Goal: Information Seeking & Learning: Learn about a topic

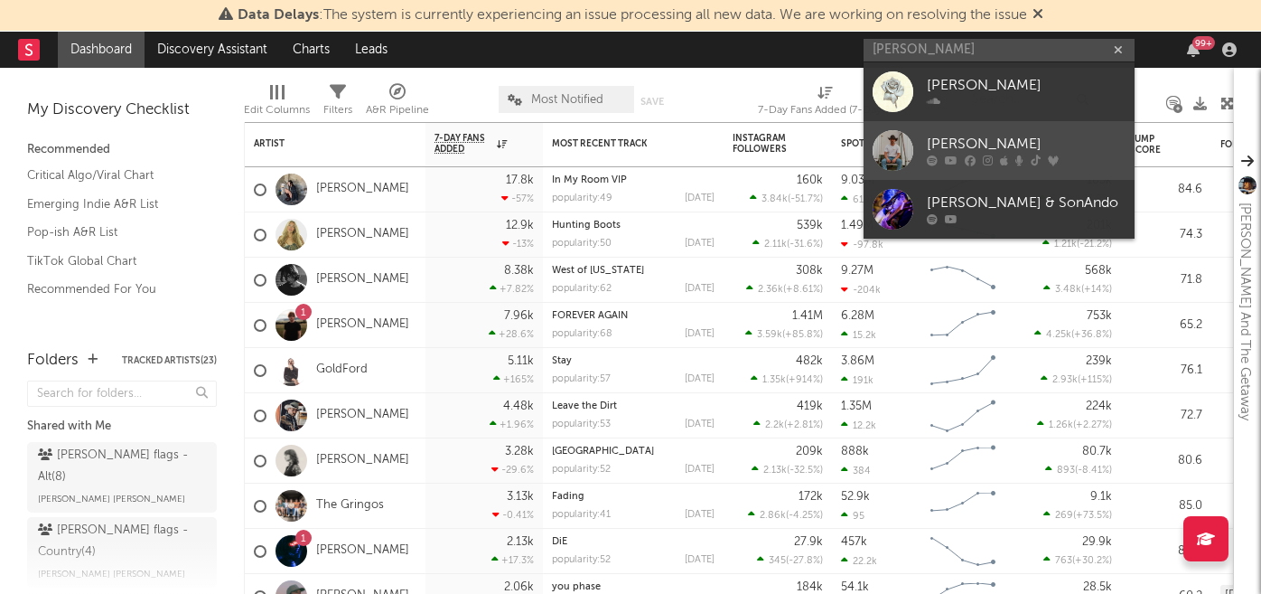
type input "[PERSON_NAME]"
click at [975, 135] on div "[PERSON_NAME]" at bounding box center [1026, 145] width 199 height 22
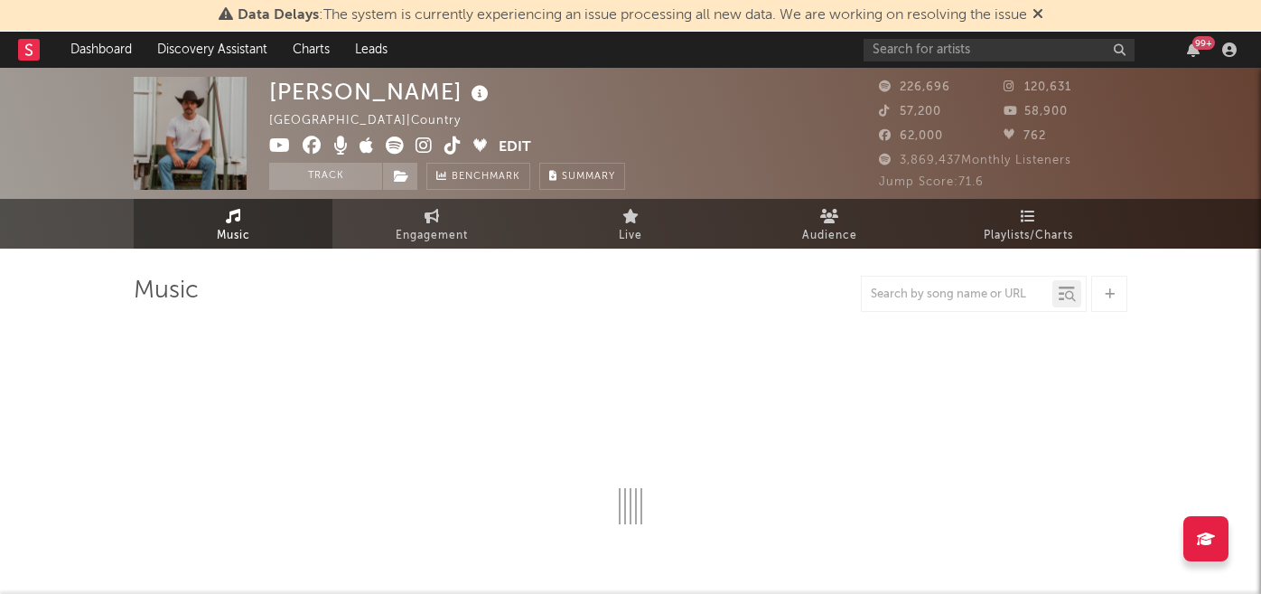
select select "6m"
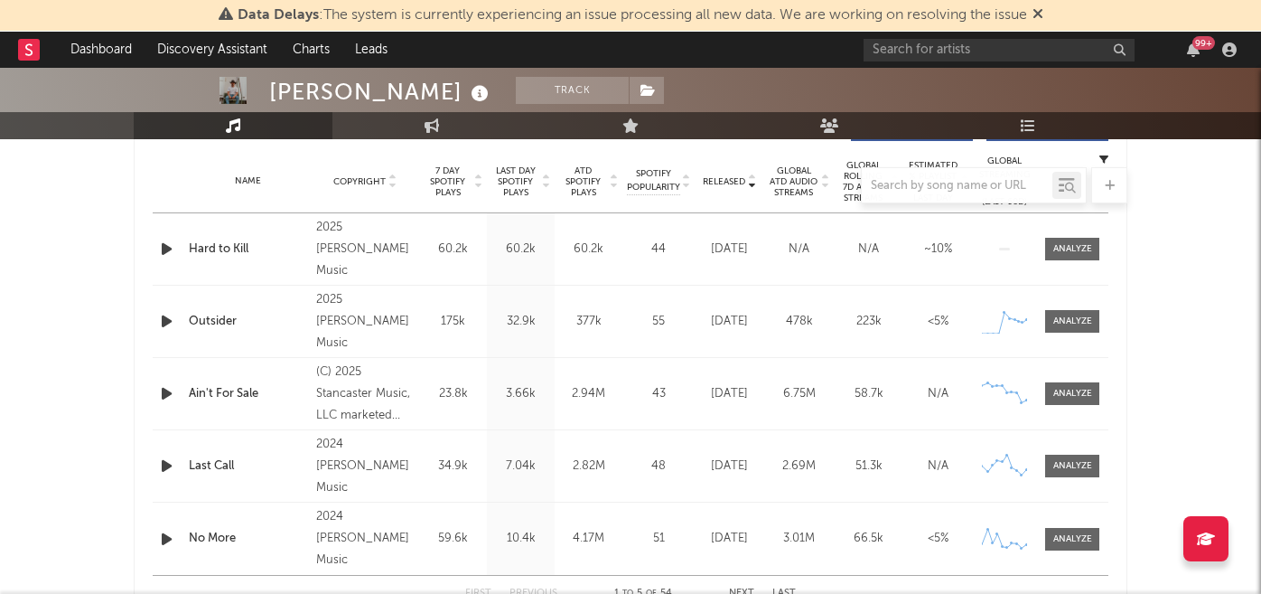
scroll to position [732, 0]
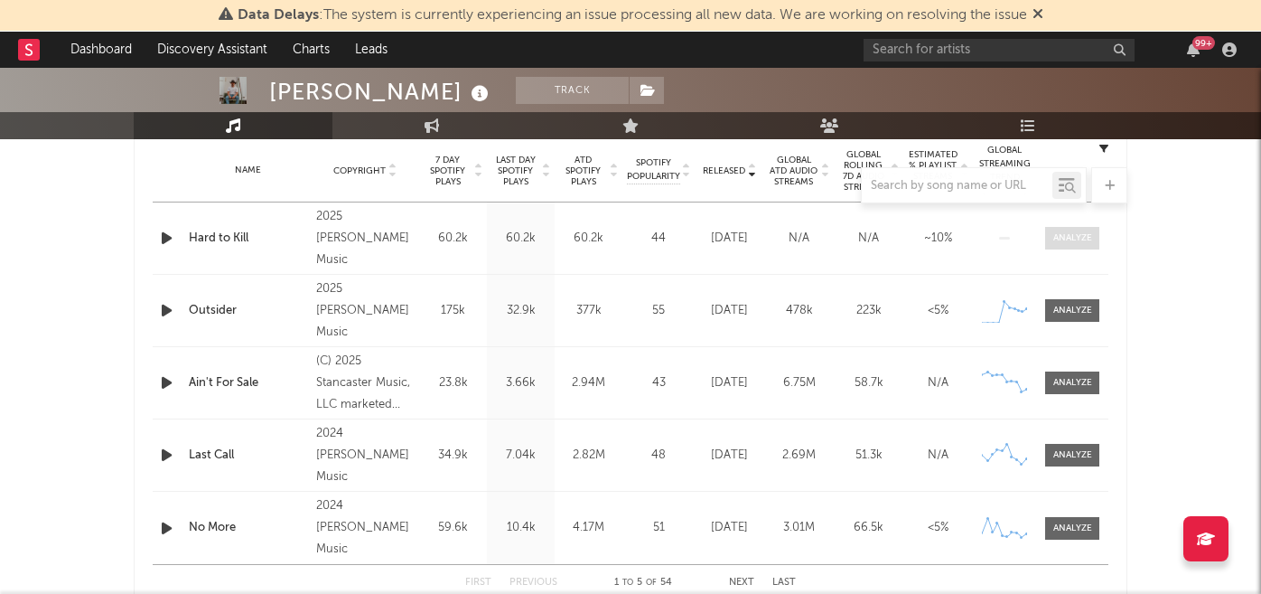
click at [1062, 239] on div at bounding box center [1072, 238] width 39 height 14
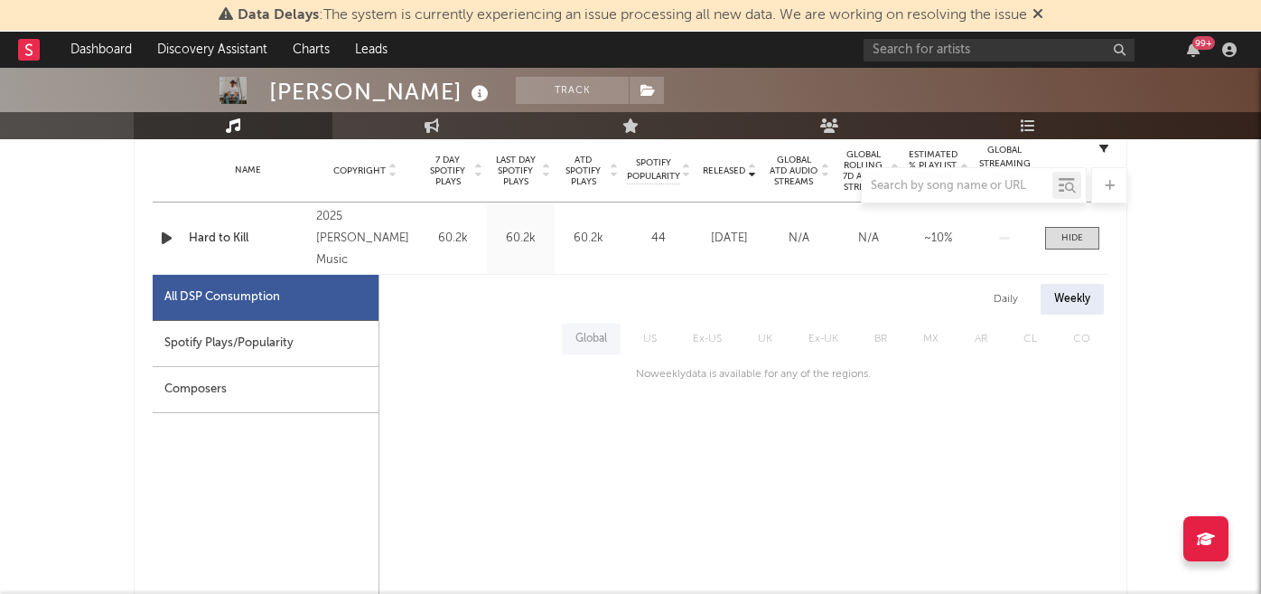
click at [309, 341] on div "Spotify Plays/Popularity" at bounding box center [266, 344] width 226 height 46
select select "1w"
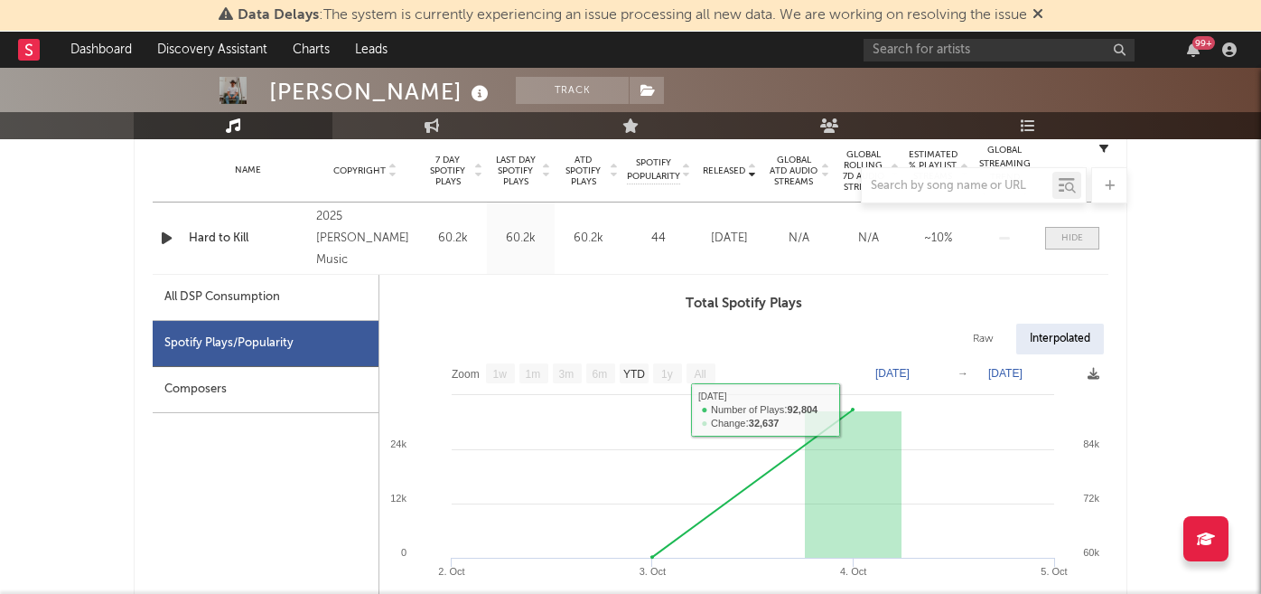
click at [1066, 242] on div at bounding box center [1073, 238] width 22 height 14
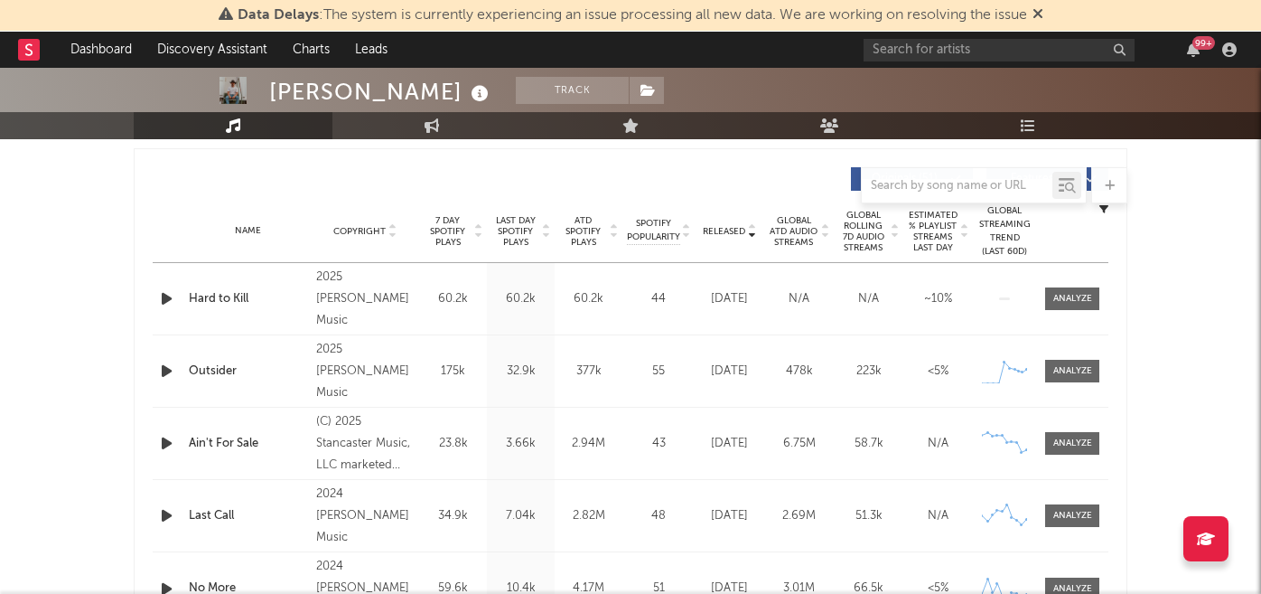
scroll to position [662, 0]
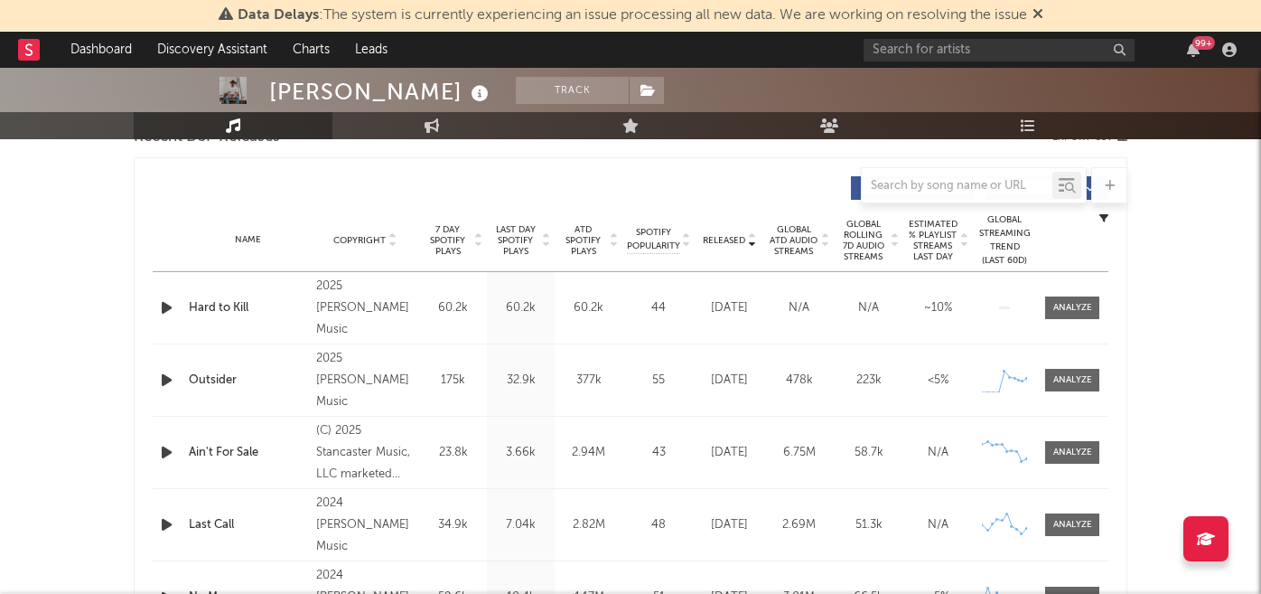
click at [459, 250] on span "7 Day Spotify Plays" at bounding box center [448, 240] width 48 height 33
click at [715, 240] on span "Released" at bounding box center [724, 240] width 42 height 11
click at [1070, 378] on div at bounding box center [1072, 380] width 39 height 14
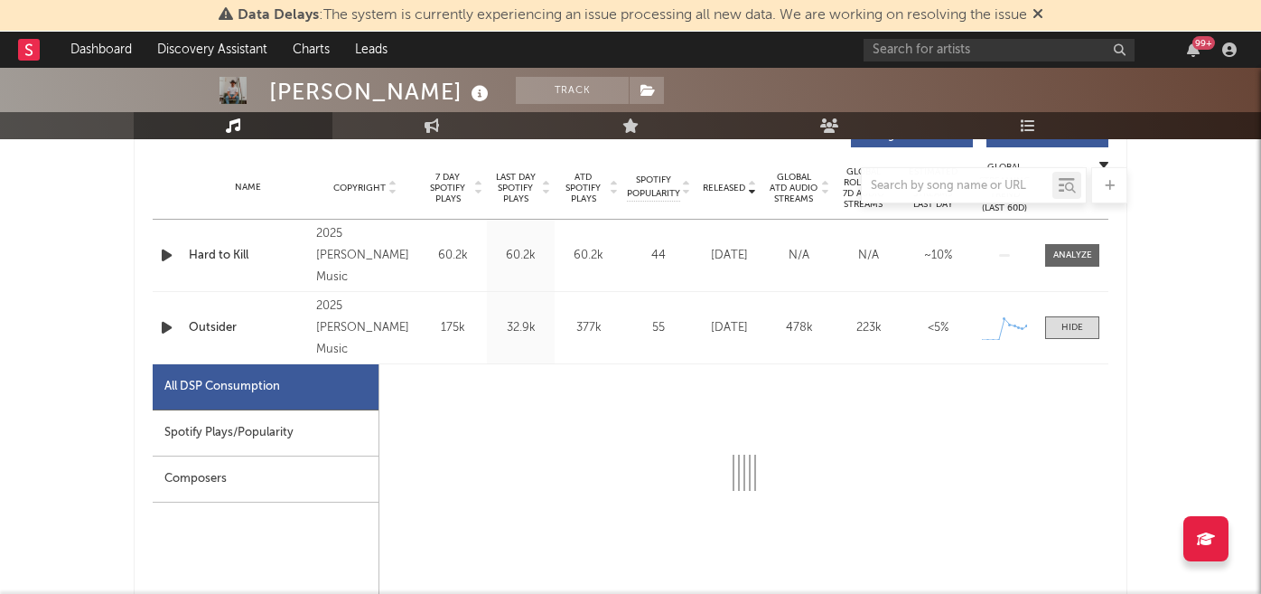
select select "1w"
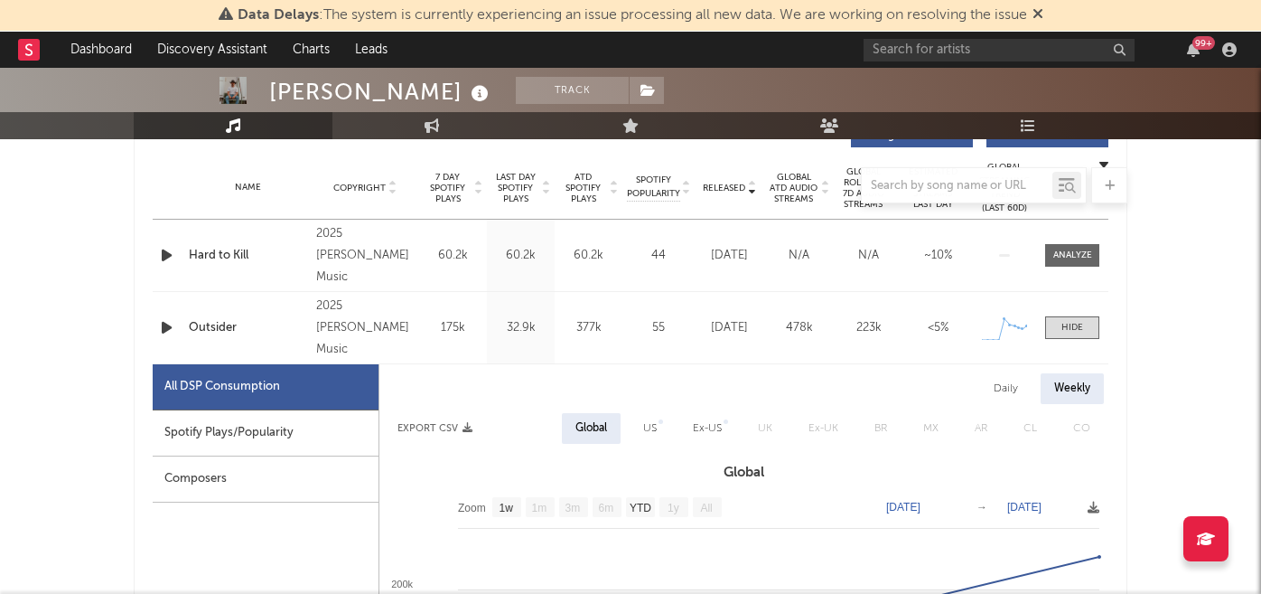
scroll to position [837, 0]
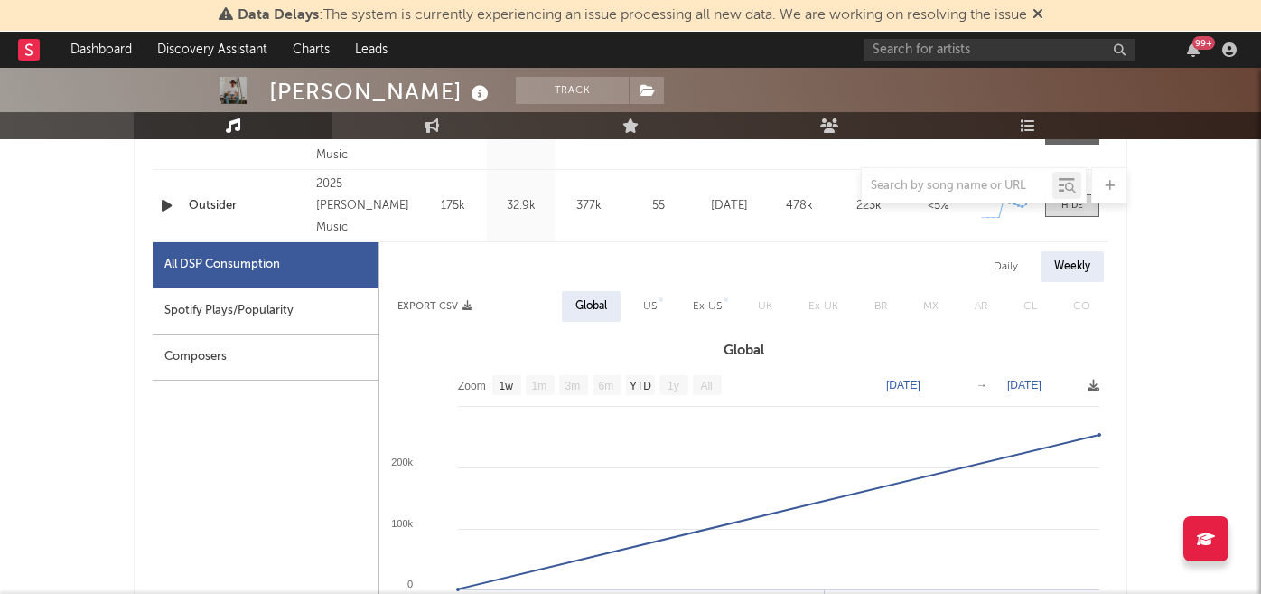
click at [306, 309] on div "Spotify Plays/Popularity" at bounding box center [266, 311] width 226 height 46
select select "1w"
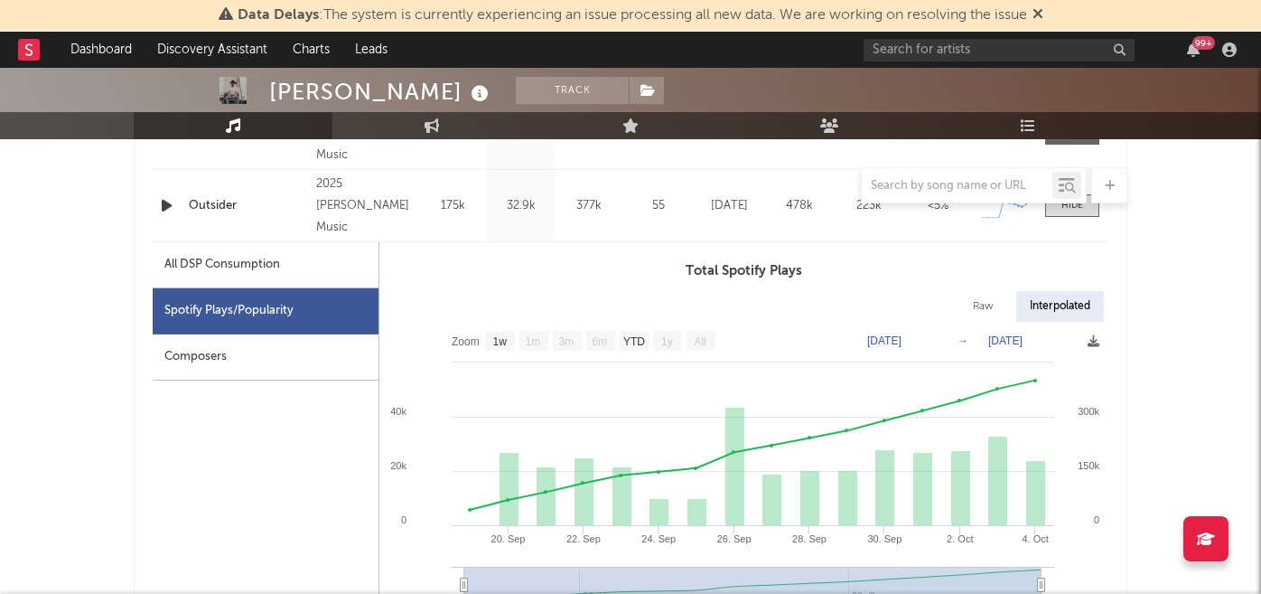
click at [341, 271] on div "All DSP Consumption" at bounding box center [266, 265] width 226 height 46
select select "1w"
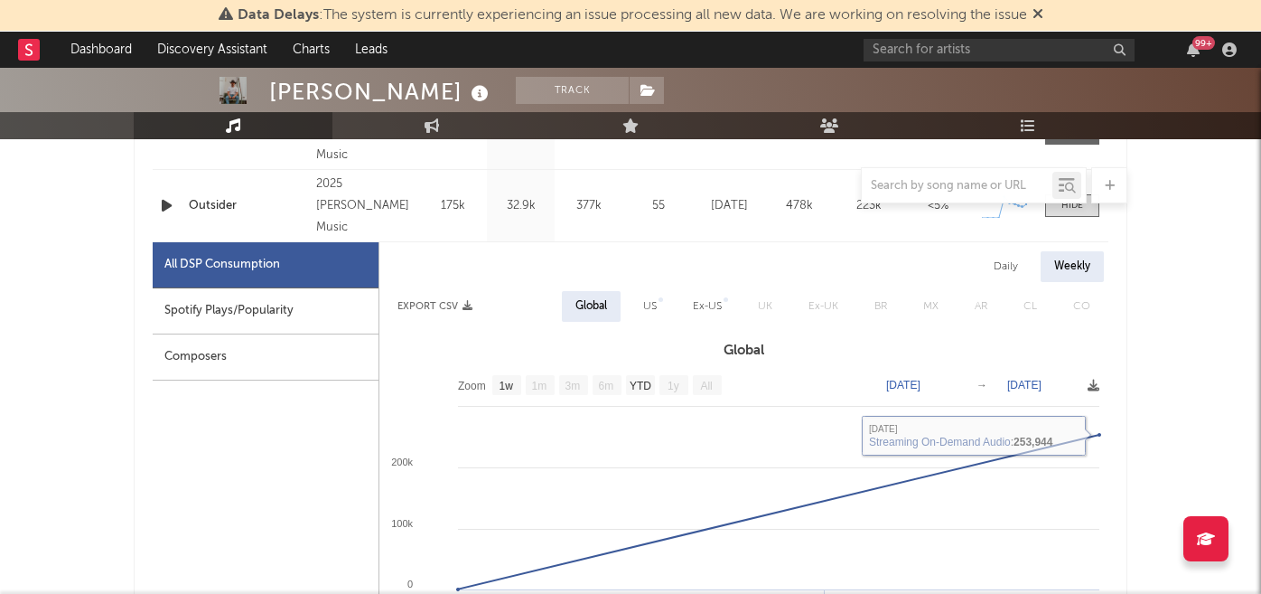
click at [637, 307] on div "US" at bounding box center [650, 306] width 41 height 31
select select "1w"
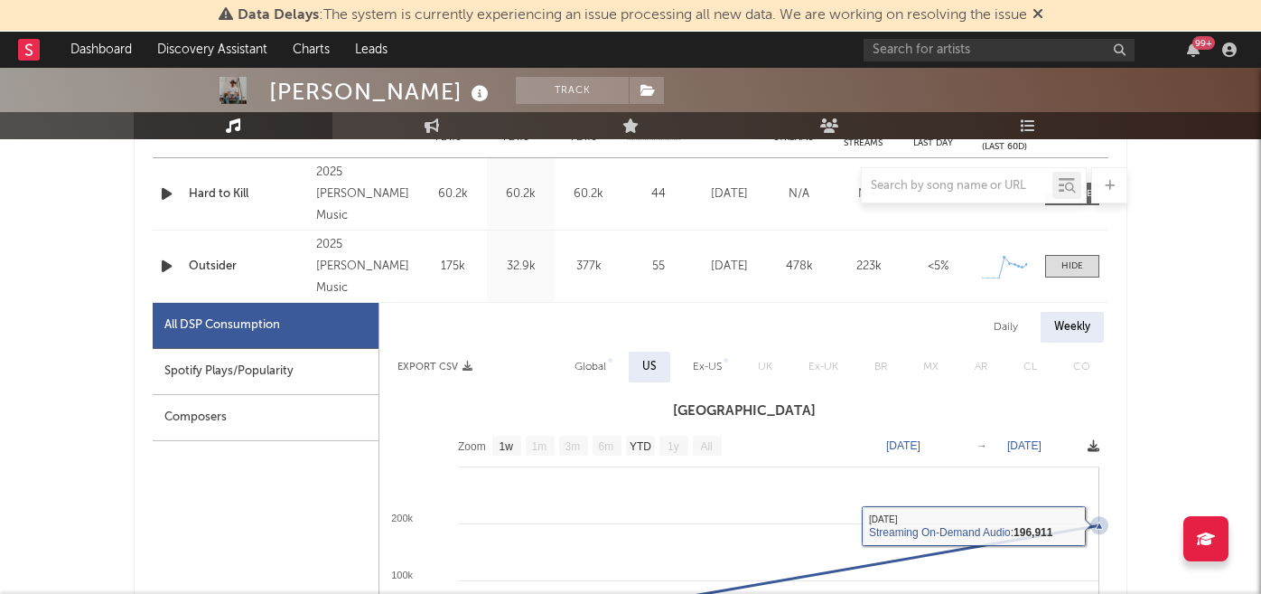
scroll to position [769, 0]
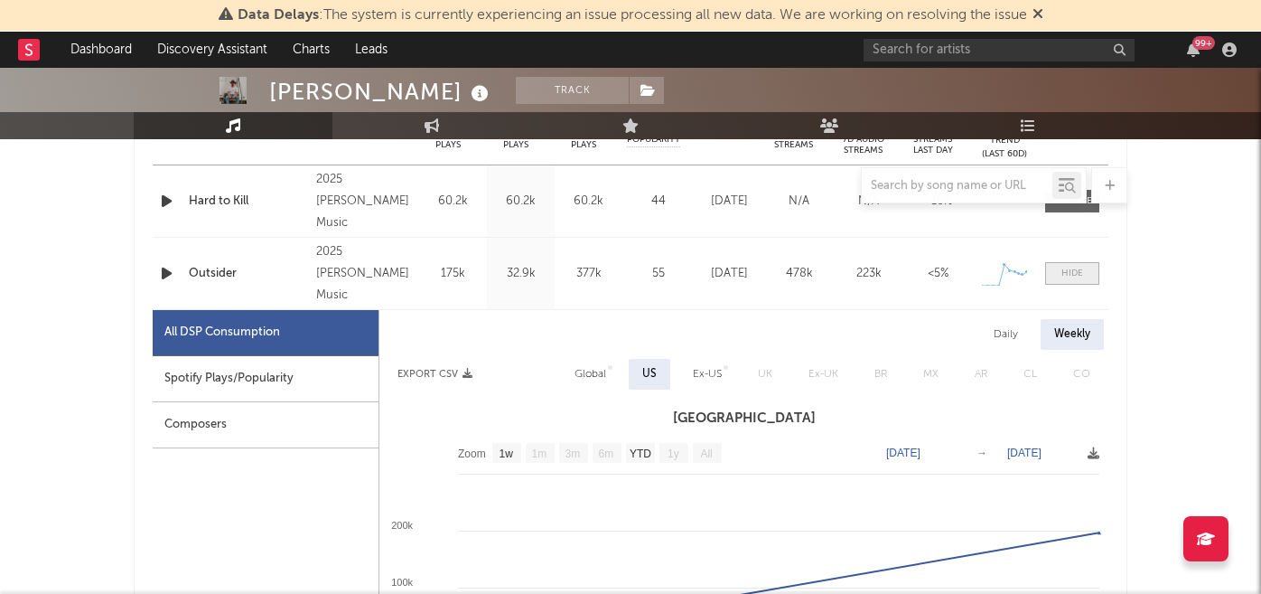
click at [1071, 275] on div at bounding box center [1073, 274] width 22 height 14
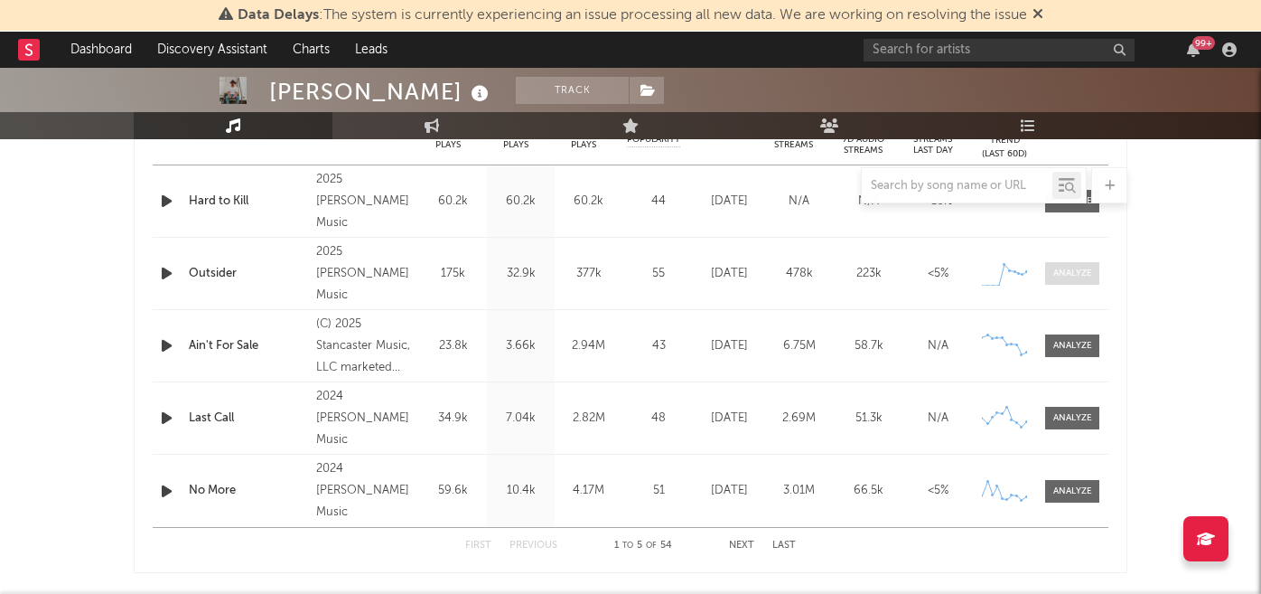
click at [1065, 279] on div at bounding box center [1072, 274] width 39 height 14
select select "1w"
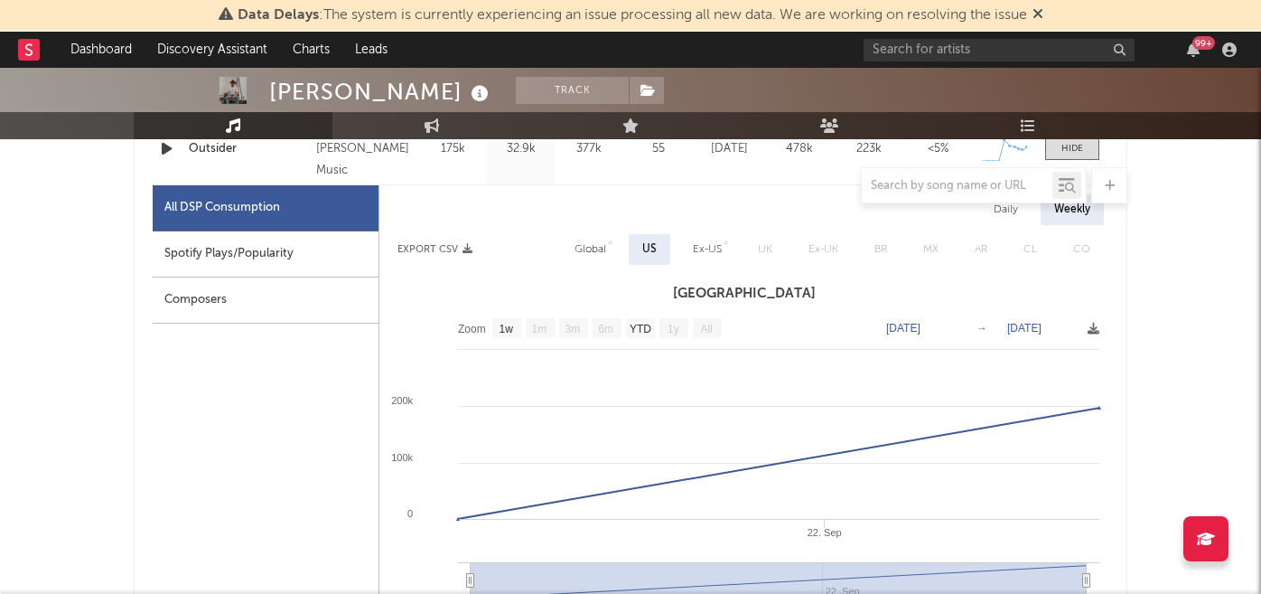
scroll to position [871, 0]
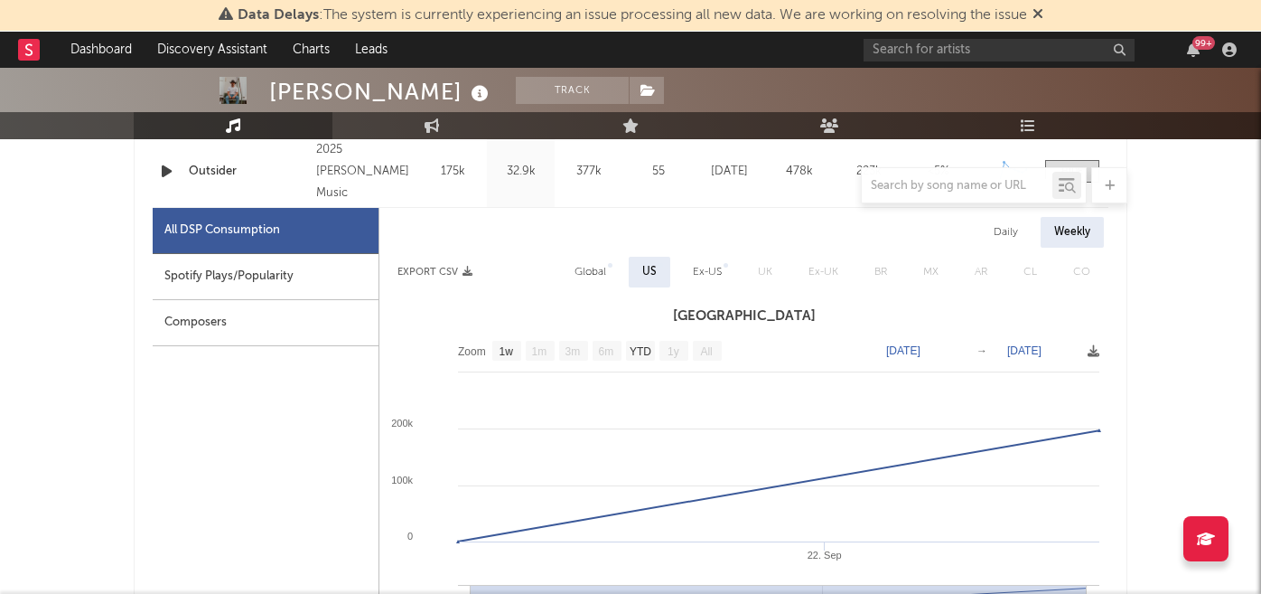
click at [997, 237] on div "Daily" at bounding box center [1005, 232] width 51 height 31
select select "1w"
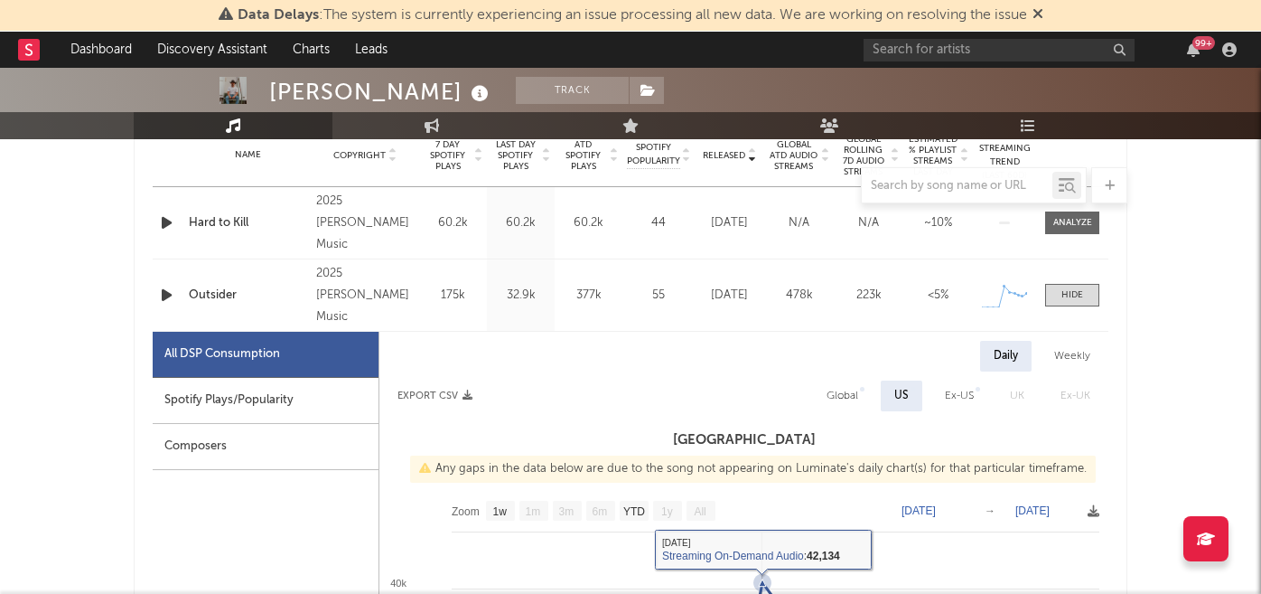
scroll to position [720, 0]
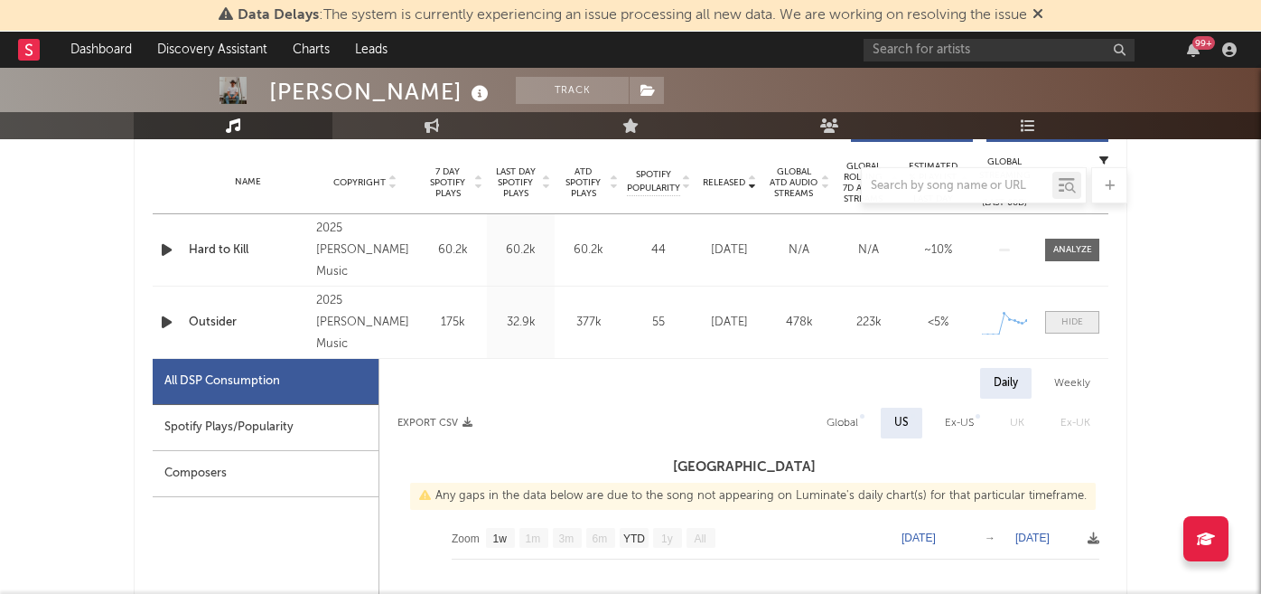
click at [1072, 322] on div at bounding box center [1073, 322] width 22 height 14
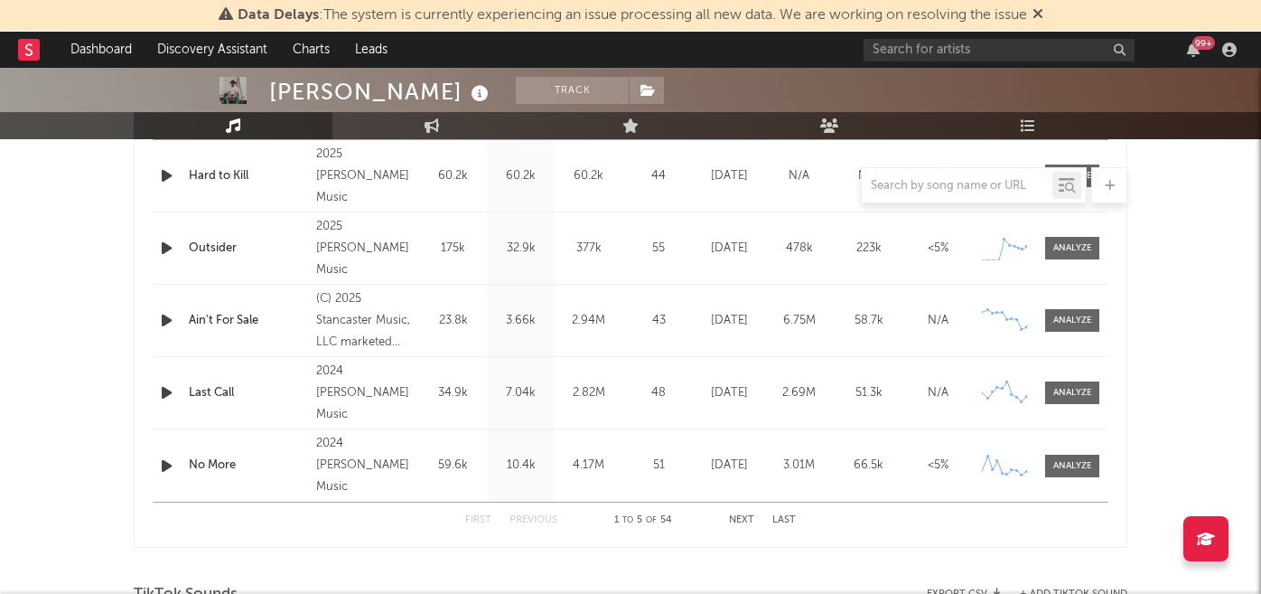
scroll to position [820, 0]
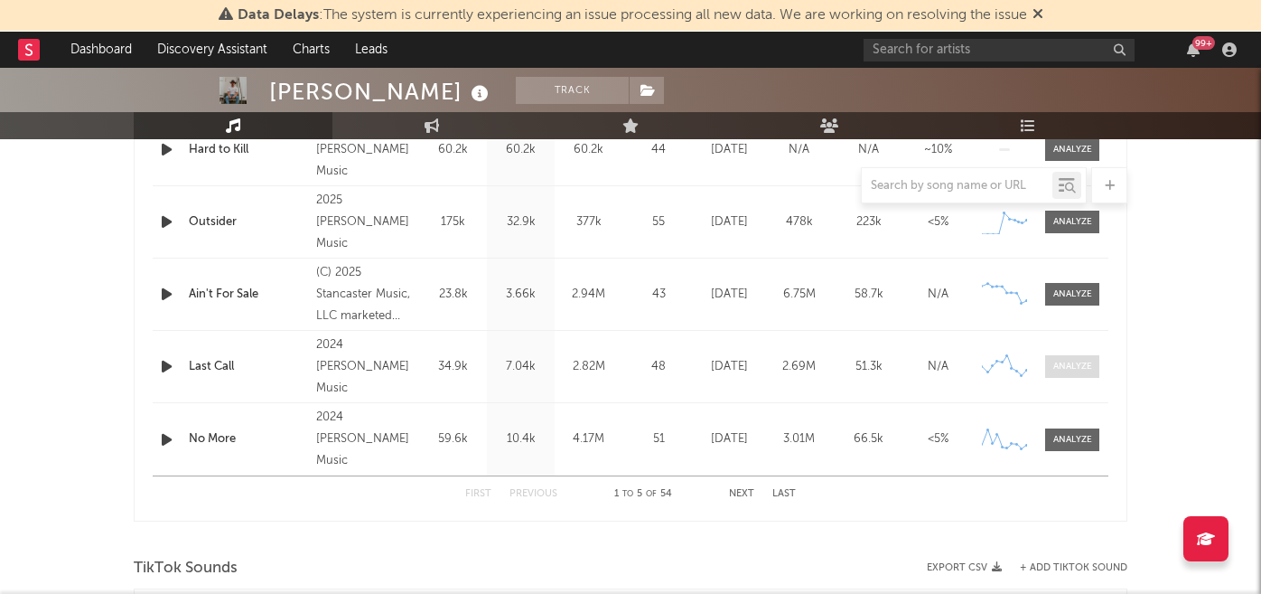
click at [1081, 364] on div at bounding box center [1072, 367] width 39 height 14
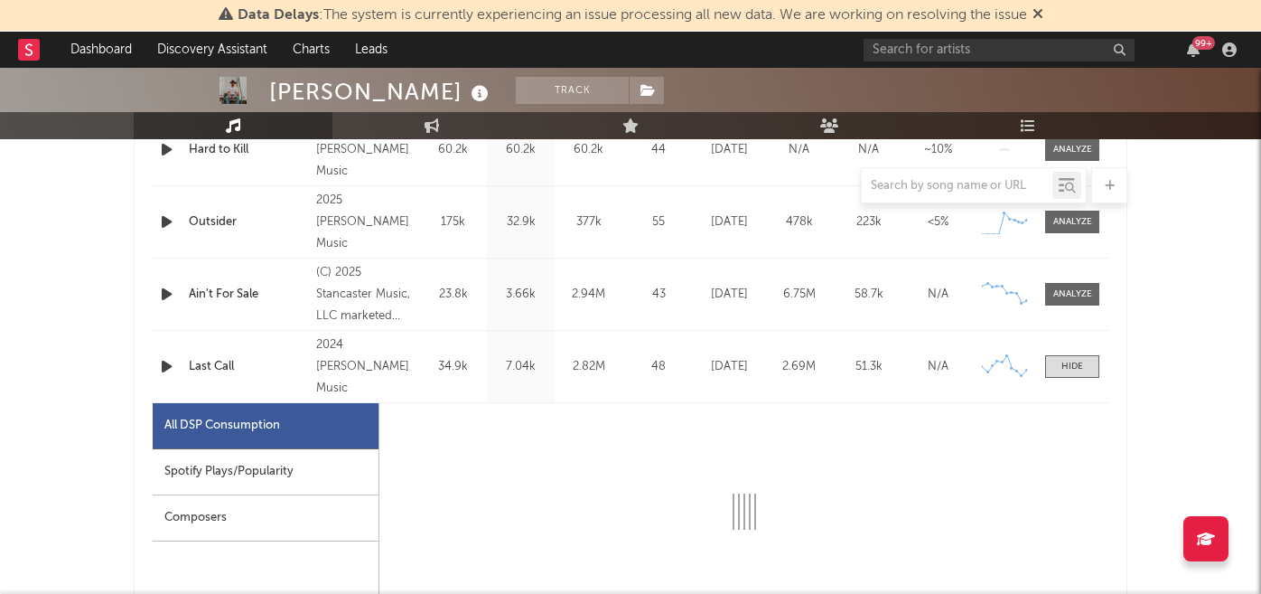
select select "6m"
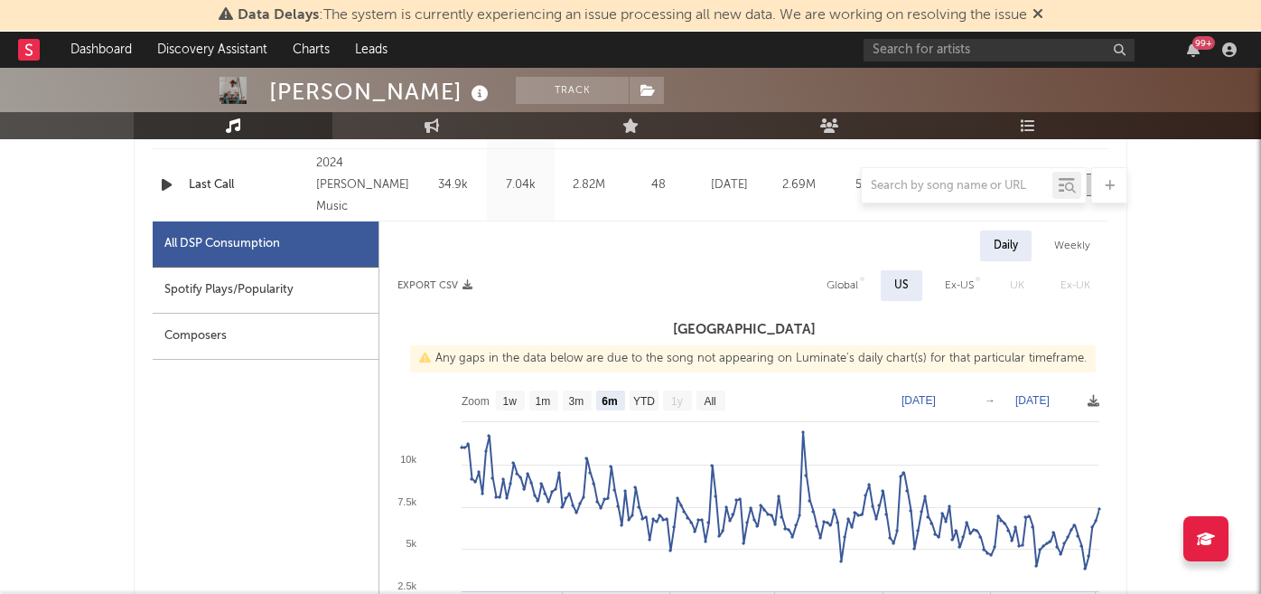
scroll to position [1007, 0]
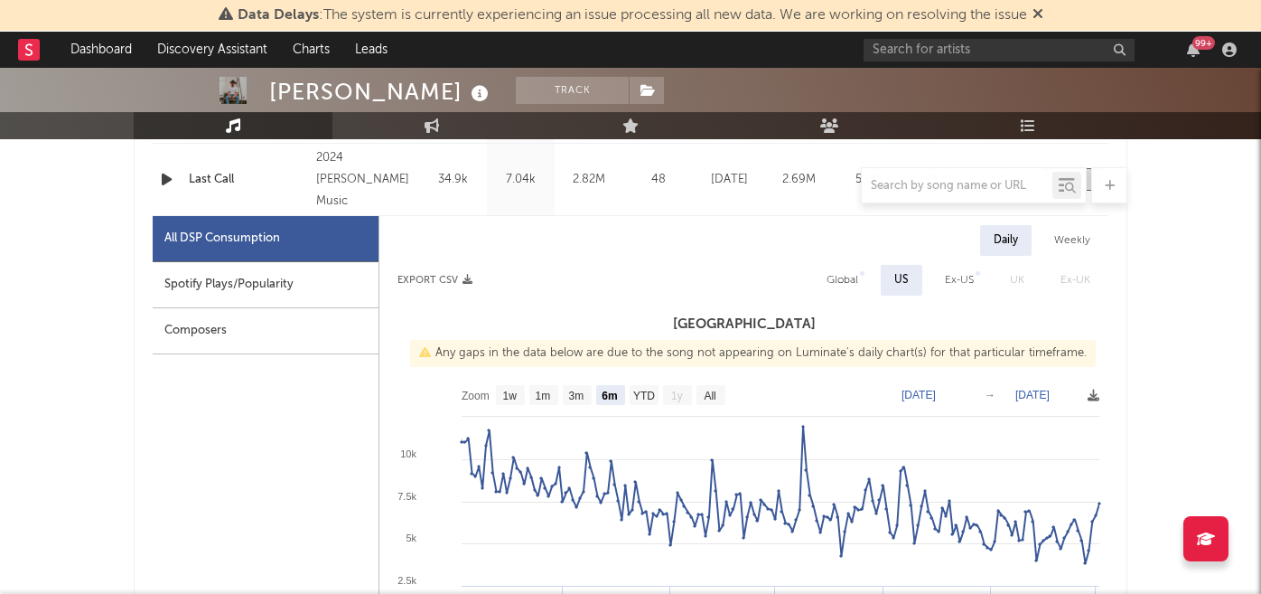
click at [1066, 244] on div "Weekly" at bounding box center [1072, 240] width 63 height 31
select select "6m"
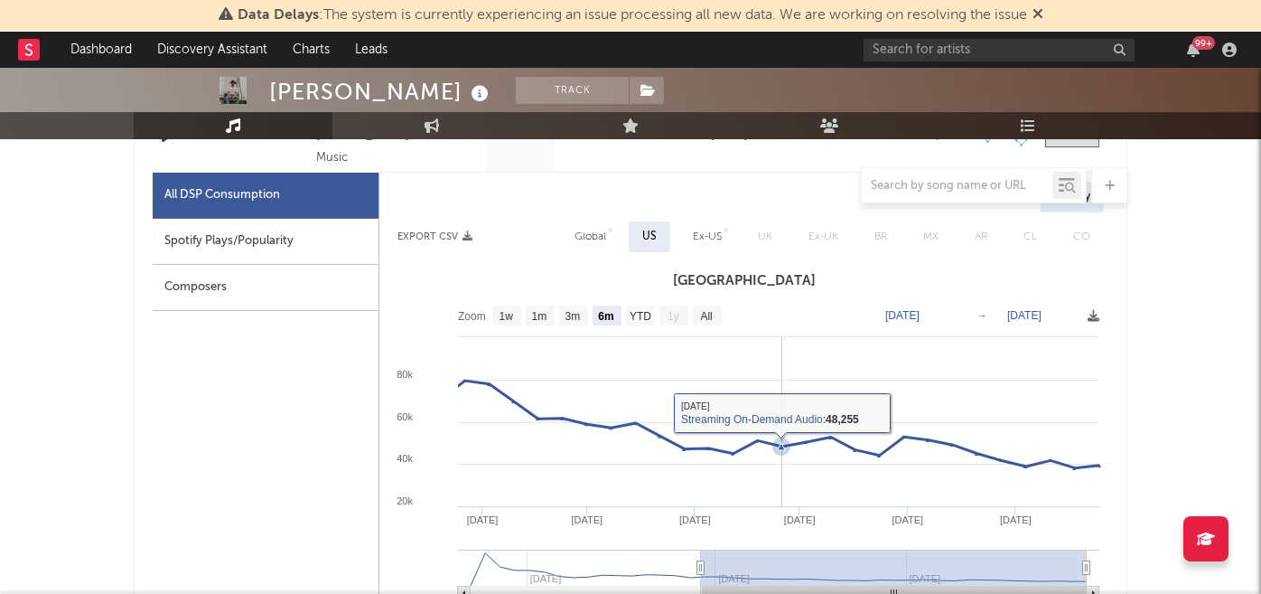
scroll to position [1158, 0]
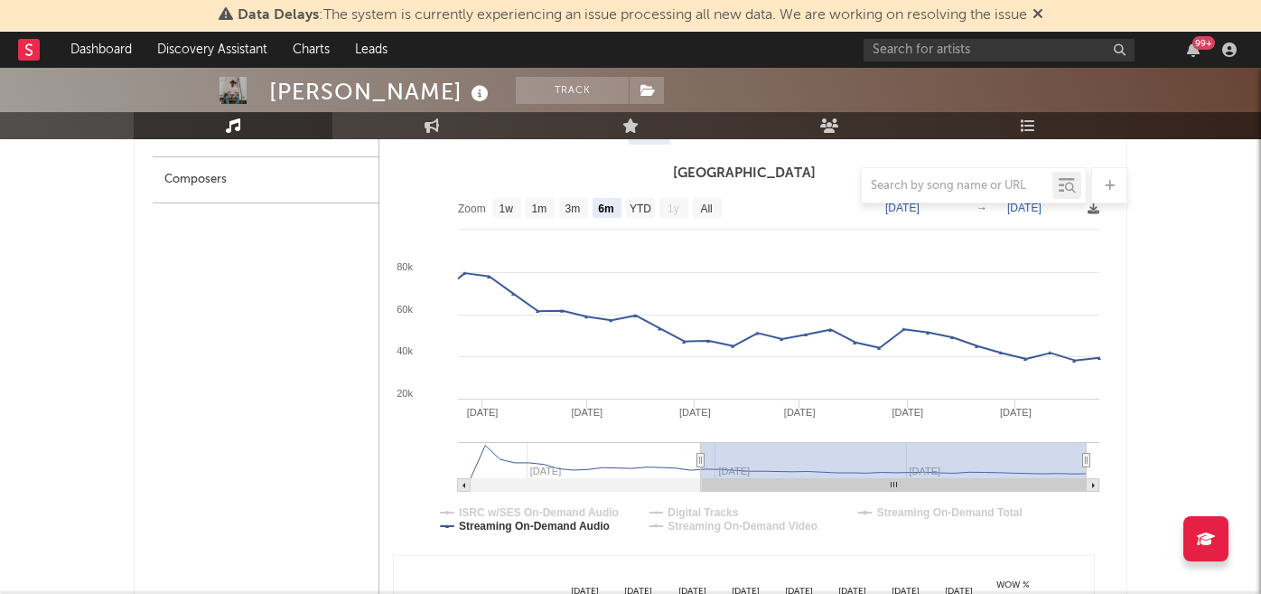
type input "[DATE]"
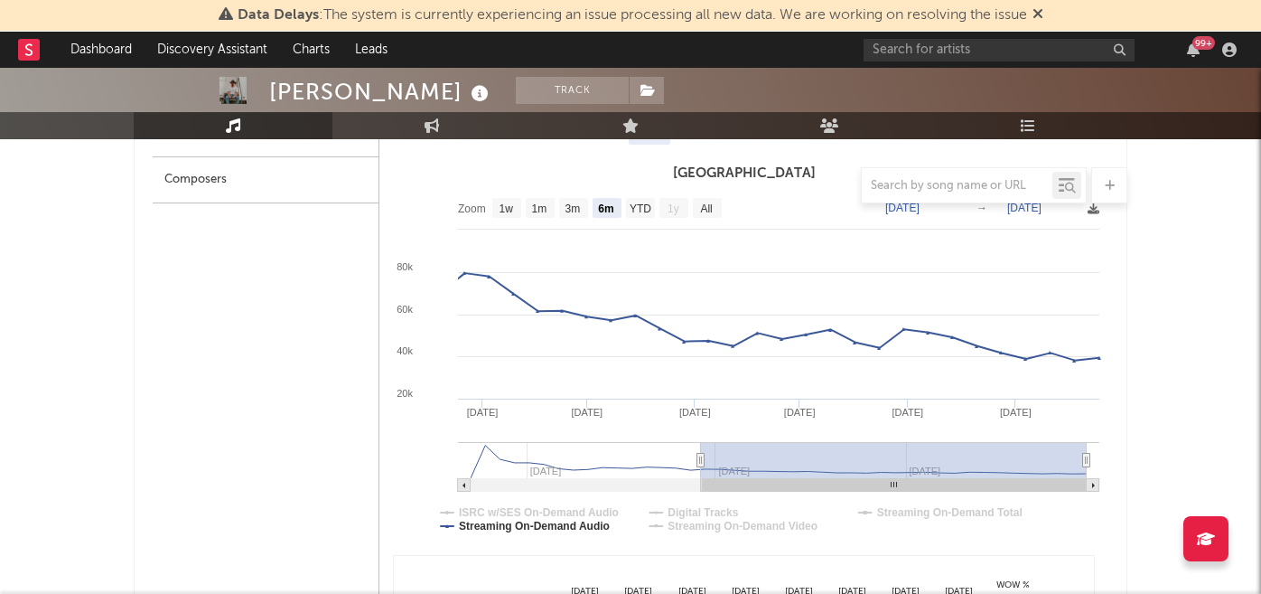
type input "[DATE]"
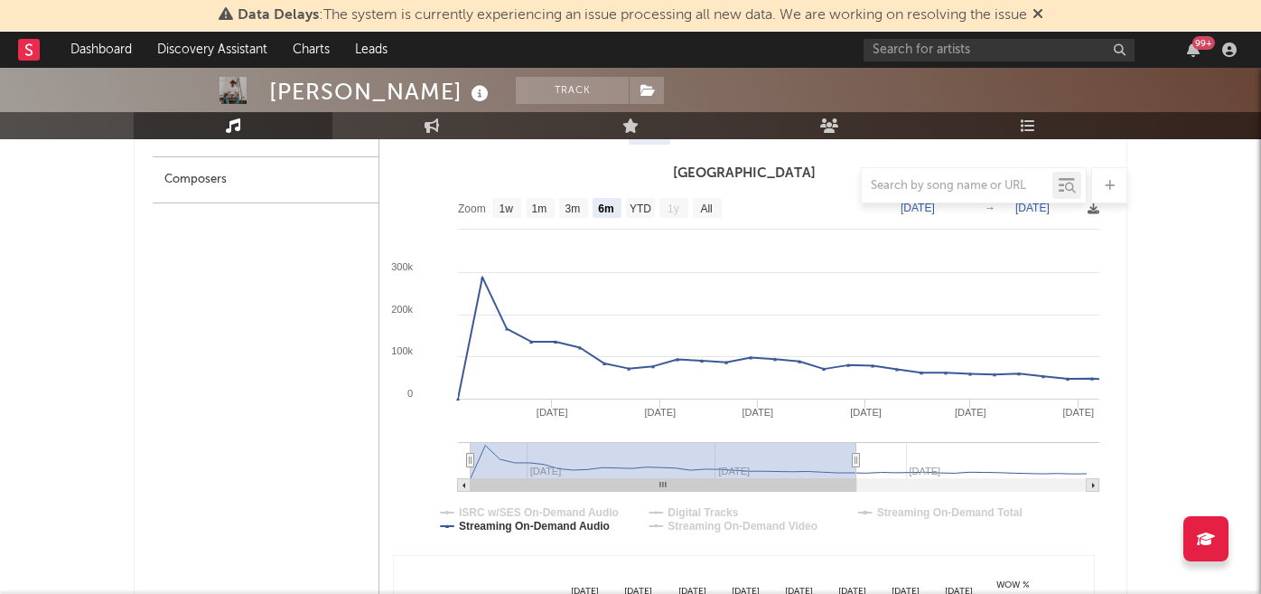
drag, startPoint x: 851, startPoint y: 463, endPoint x: 593, endPoint y: 463, distance: 258.4
click at [593, 463] on rect at bounding box center [664, 460] width 386 height 36
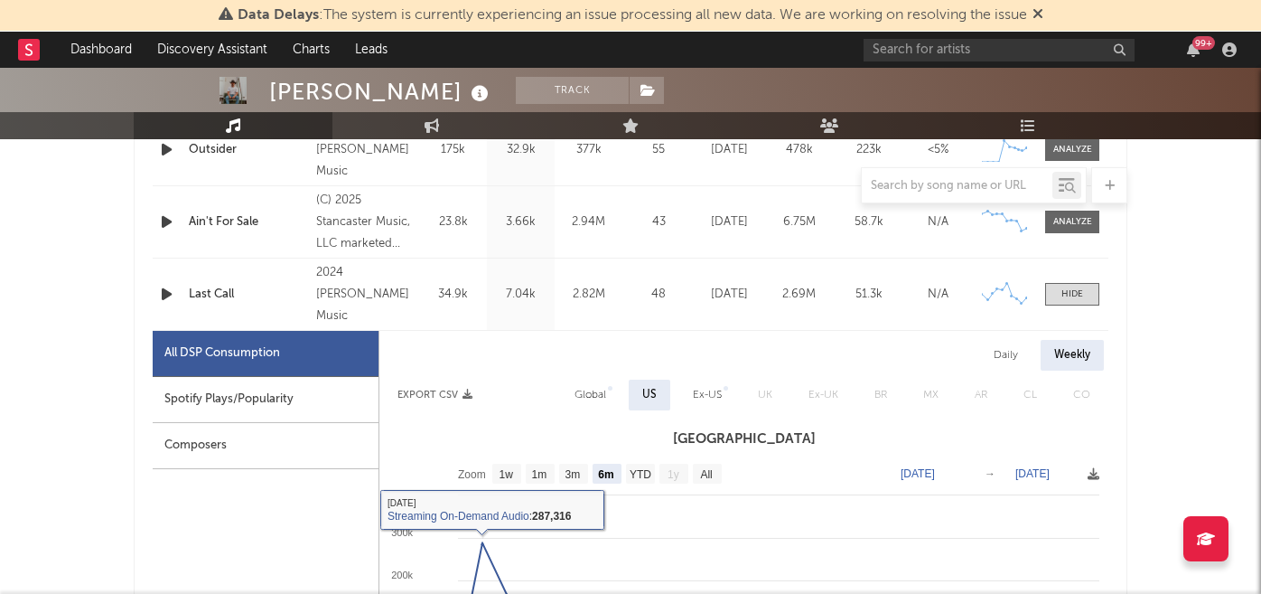
scroll to position [835, 0]
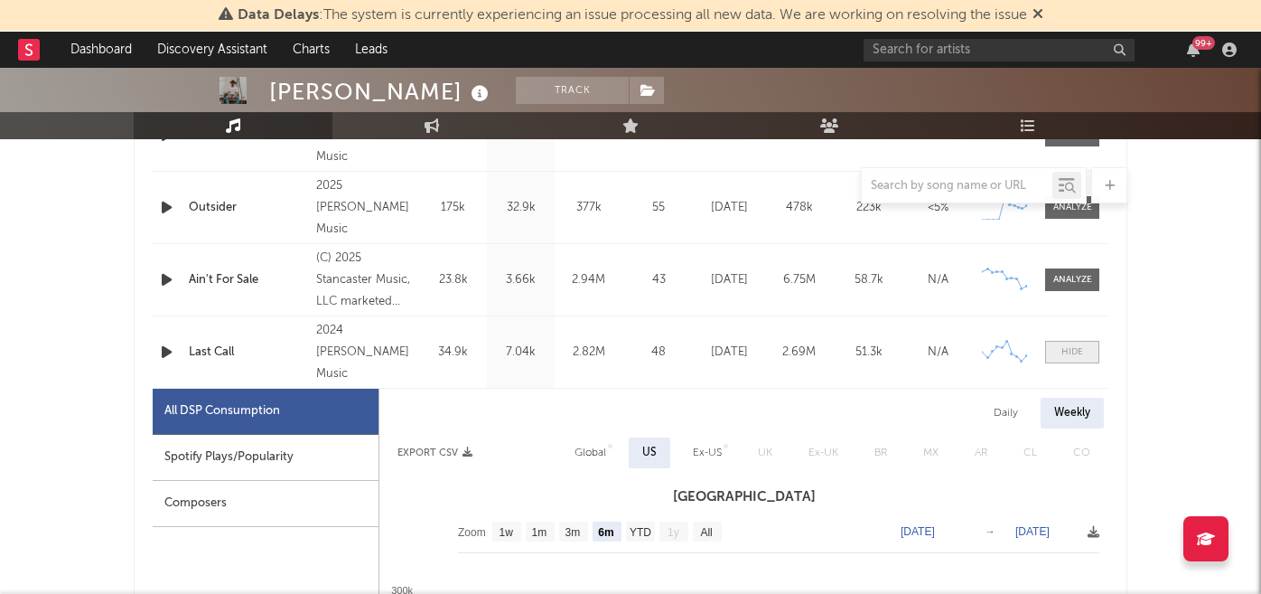
click at [1070, 355] on div at bounding box center [1073, 352] width 22 height 14
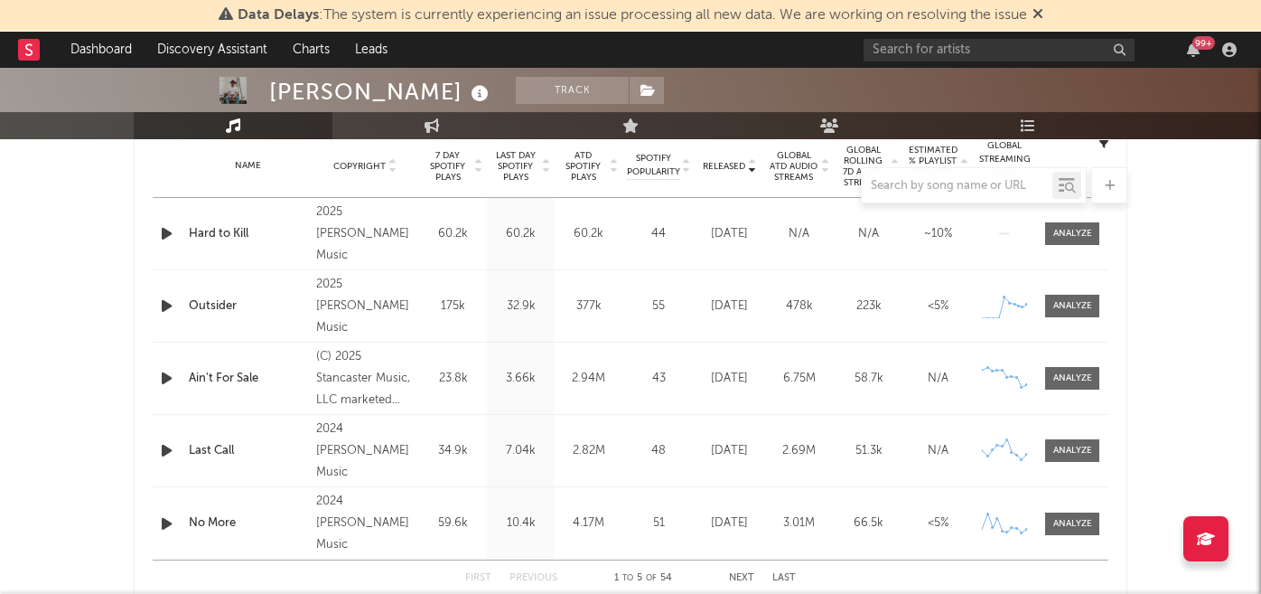
scroll to position [724, 0]
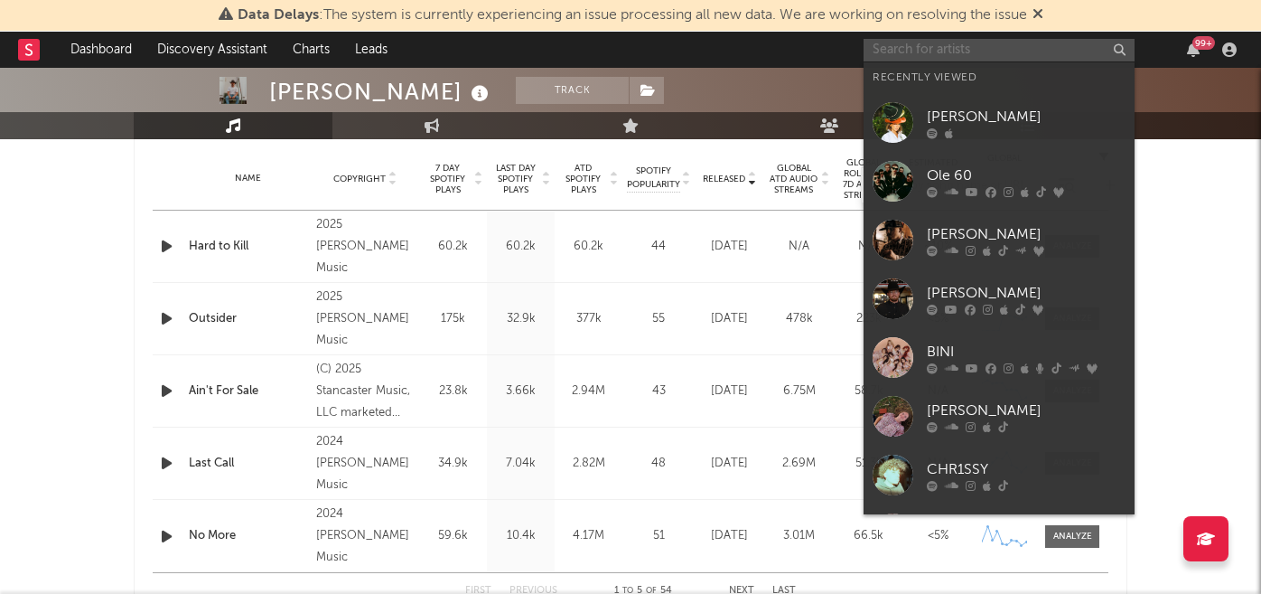
click at [937, 46] on input "text" at bounding box center [999, 50] width 271 height 23
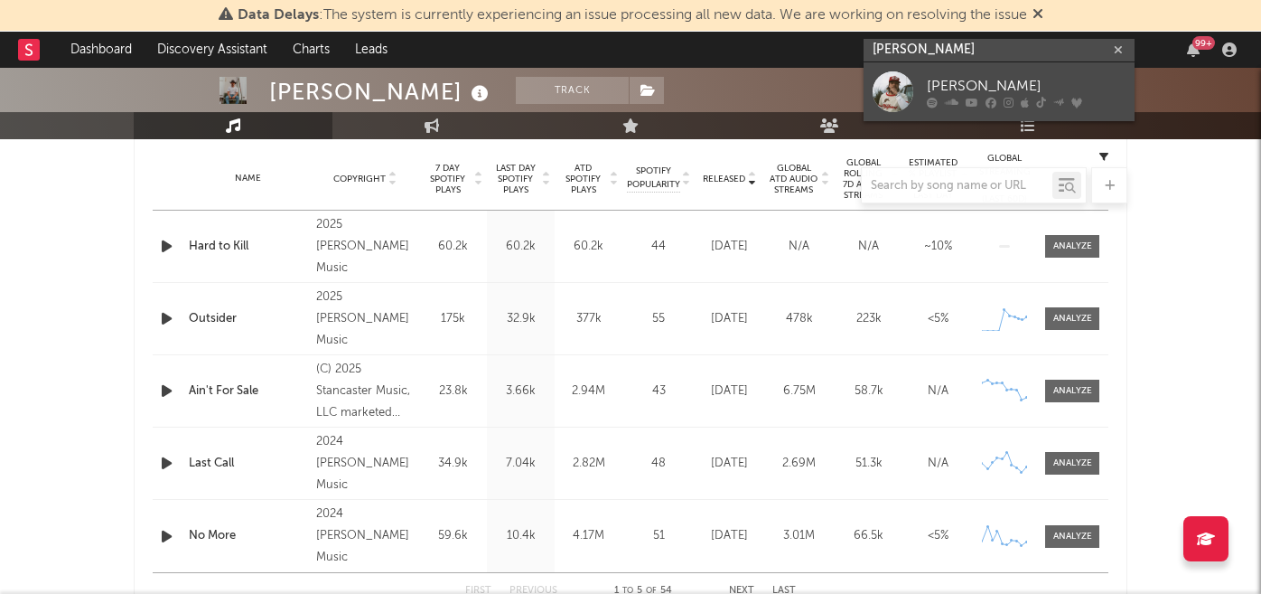
type input "[PERSON_NAME]"
click at [967, 71] on link "[PERSON_NAME]" at bounding box center [999, 91] width 271 height 59
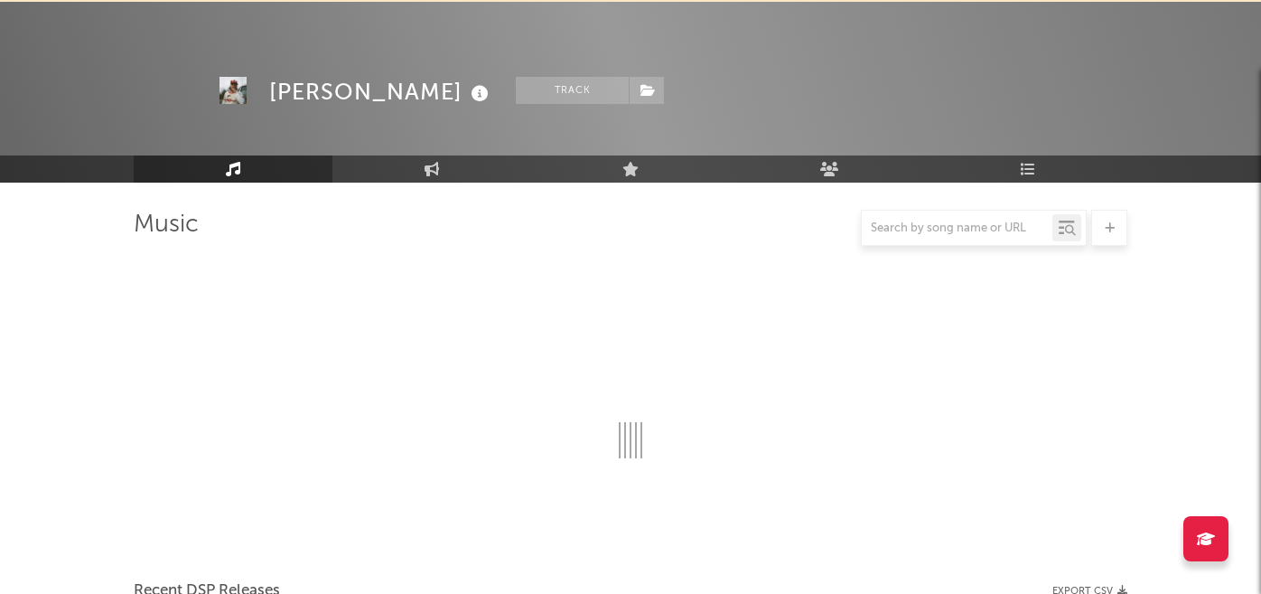
scroll to position [724, 0]
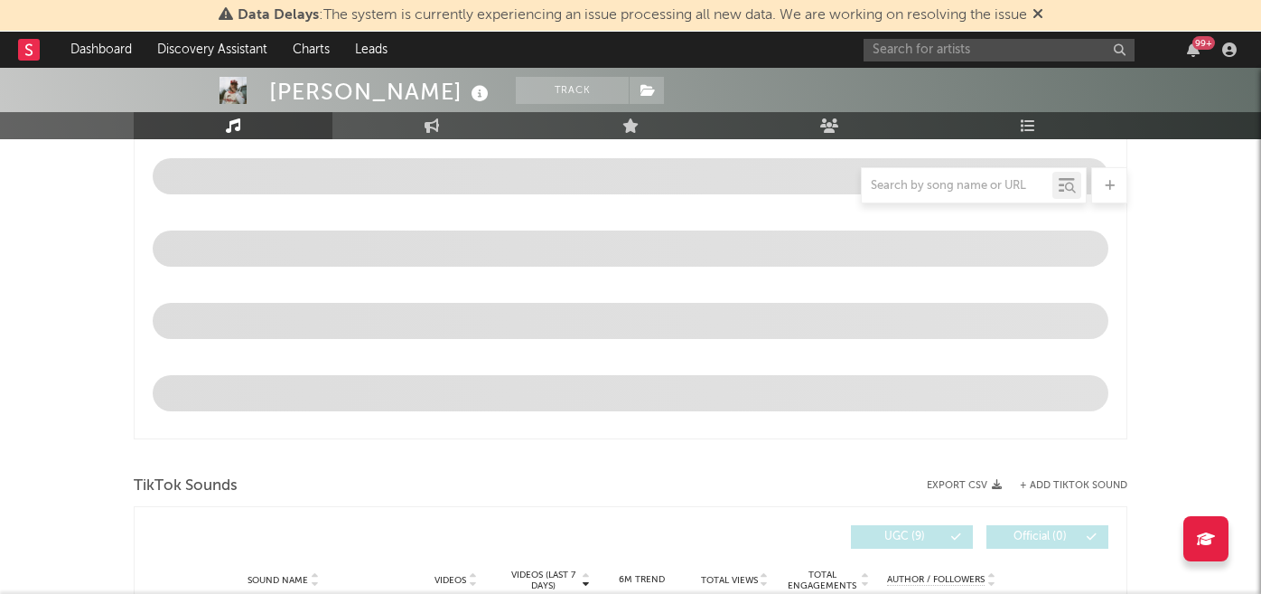
select select "6m"
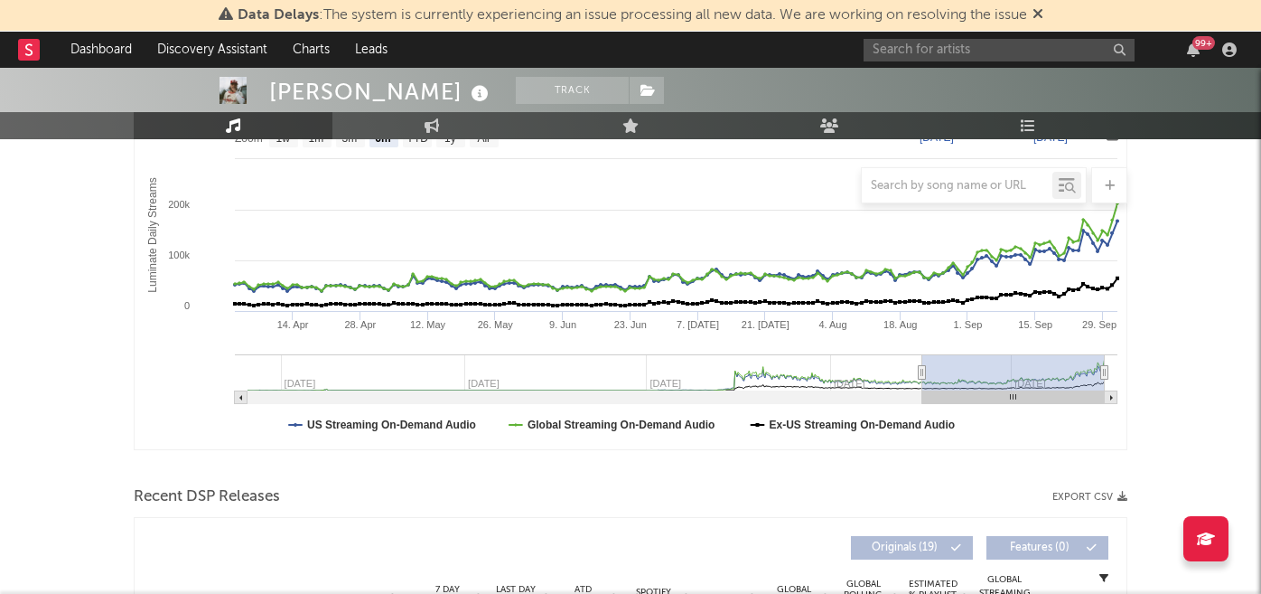
scroll to position [216, 0]
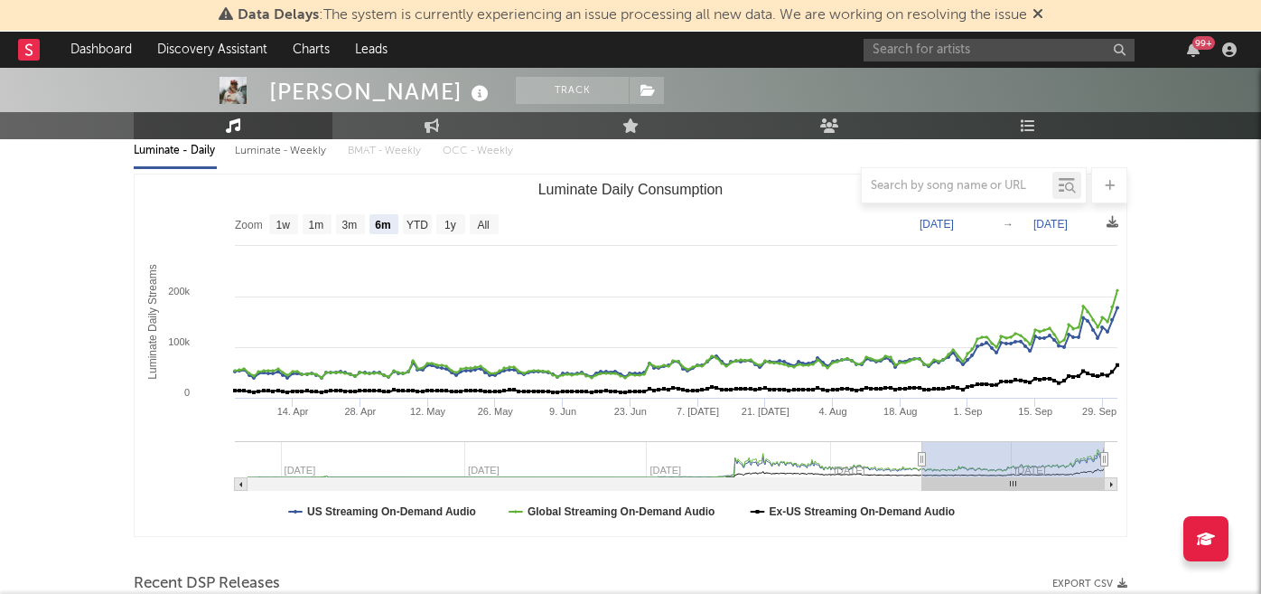
type input "[DATE]"
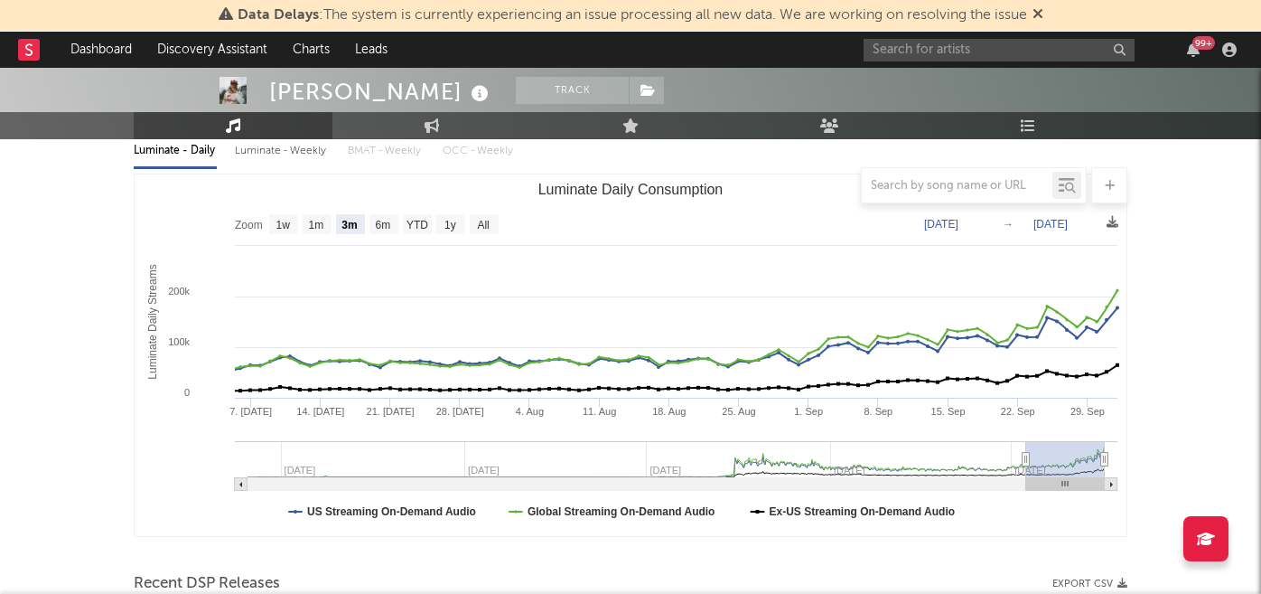
select select "3m"
drag, startPoint x: 920, startPoint y: 458, endPoint x: 1030, endPoint y: 446, distance: 110.8
click at [1030, 446] on g "Luminate Daily Consumption" at bounding box center [676, 466] width 883 height 50
type input "[DATE]"
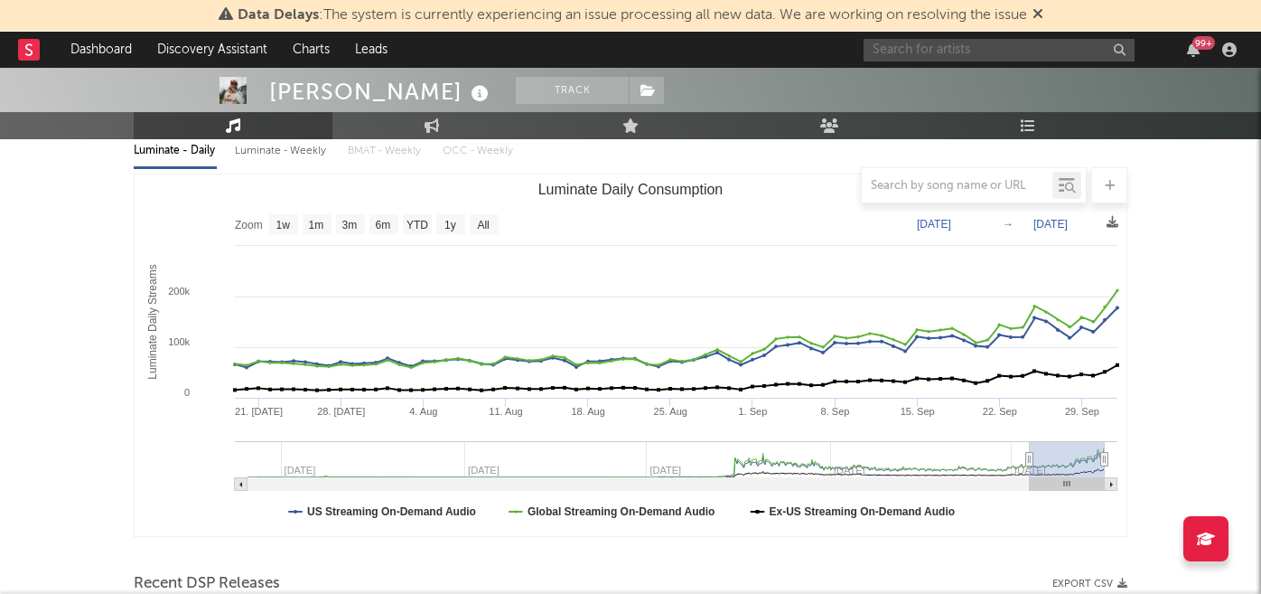
click at [887, 59] on input "text" at bounding box center [999, 50] width 271 height 23
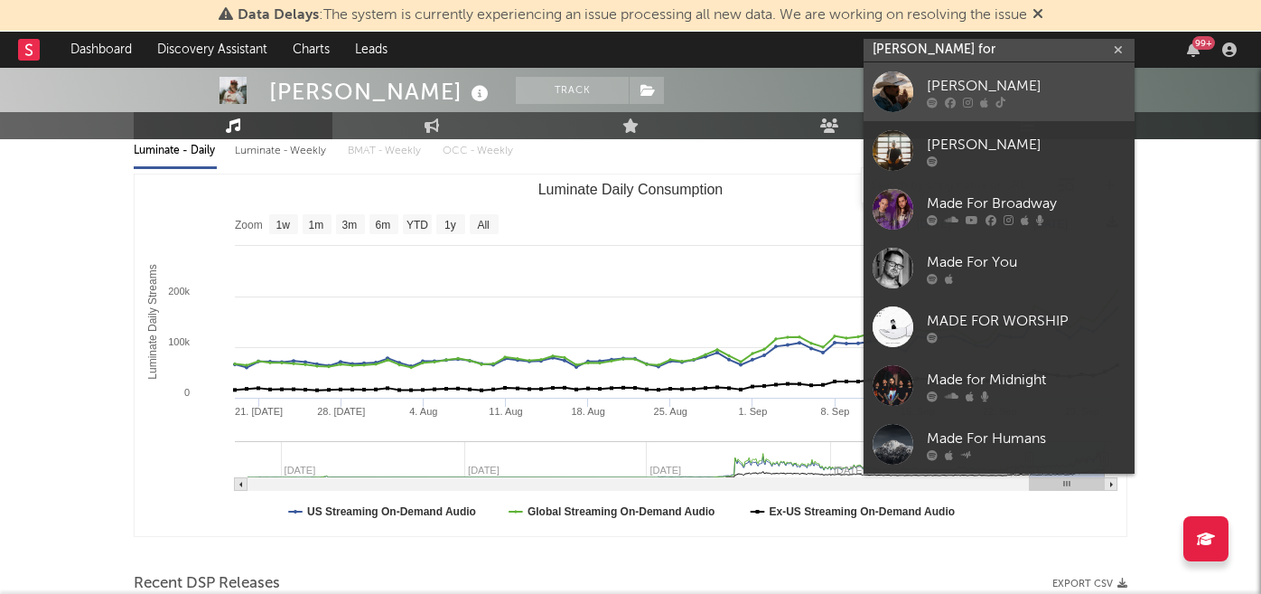
type input "[PERSON_NAME] for"
click at [963, 99] on icon at bounding box center [968, 102] width 10 height 11
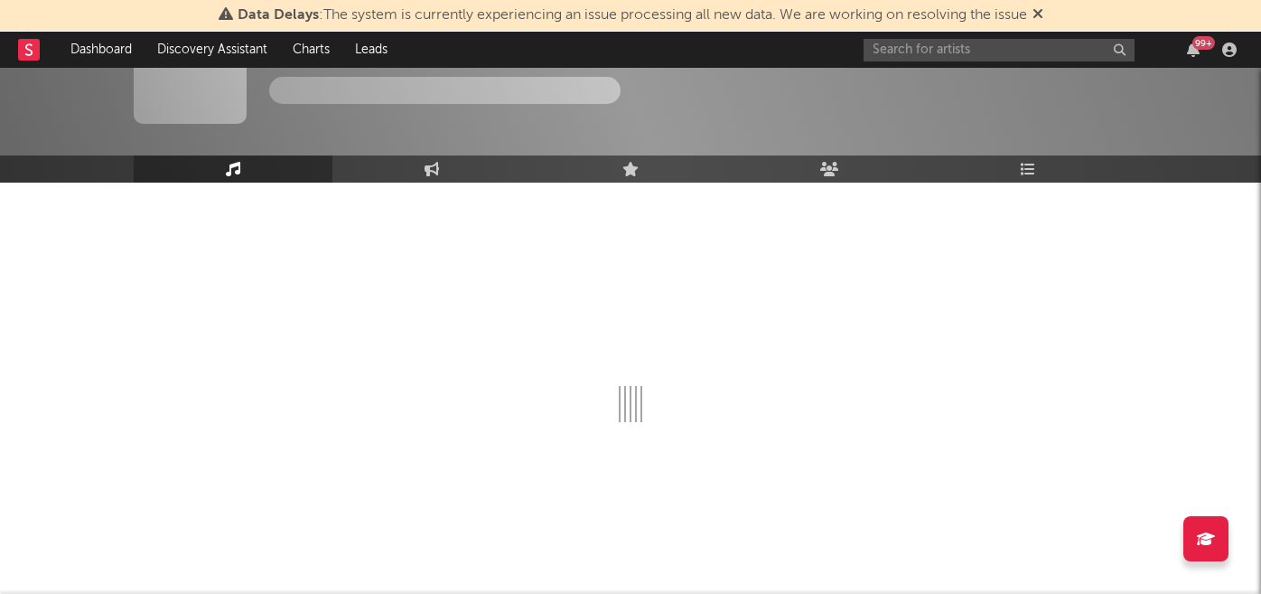
scroll to position [216, 0]
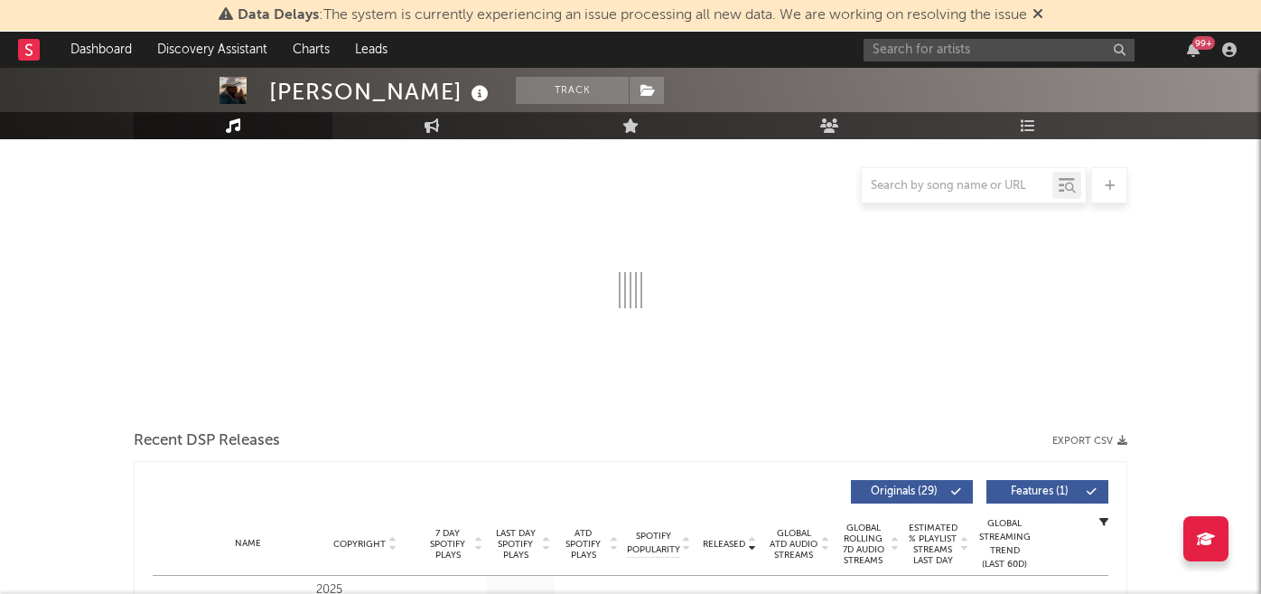
select select "6m"
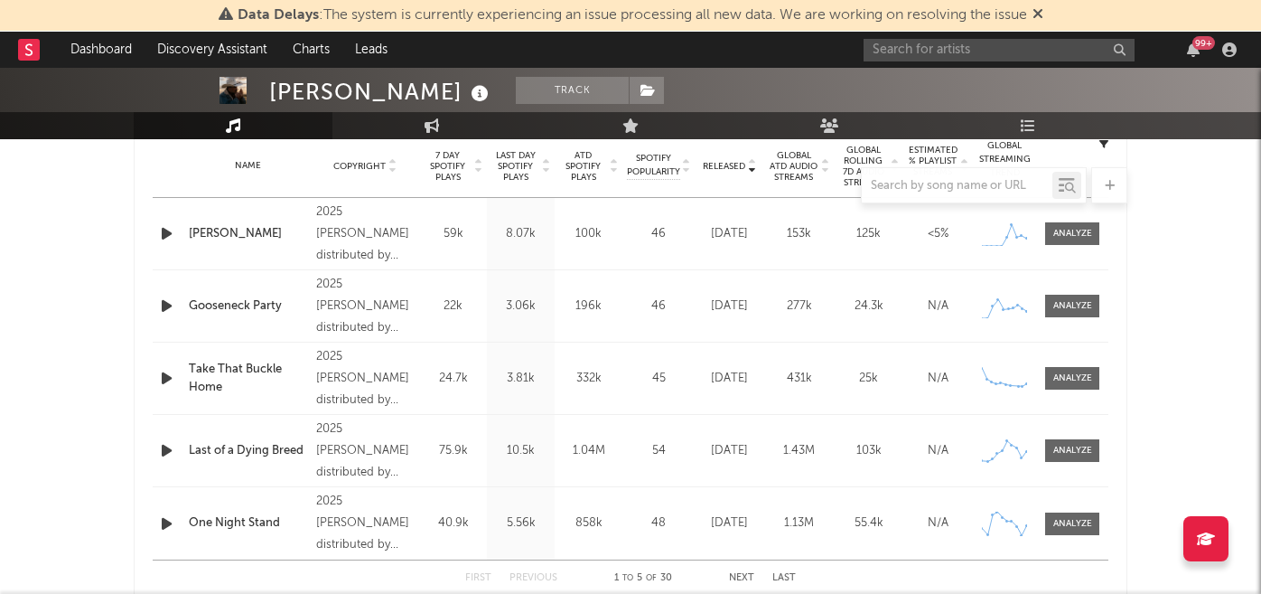
scroll to position [688, 0]
